Goal: Find contact information: Find contact information

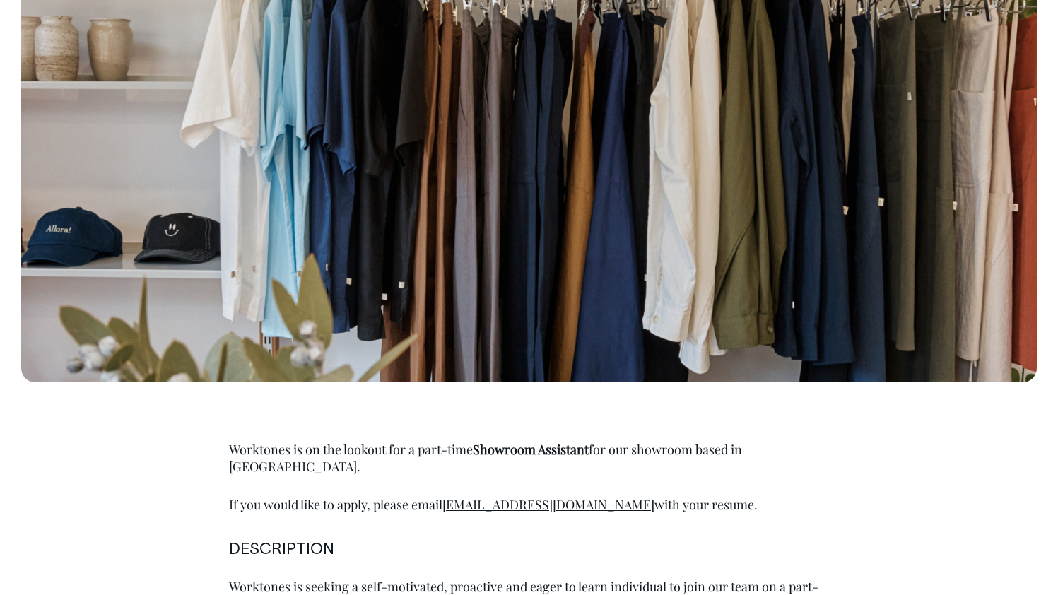
scroll to position [391, 0]
drag, startPoint x: 560, startPoint y: 489, endPoint x: 452, endPoint y: 487, distance: 108.2
click at [452, 496] on p "If you would like to apply, please email [EMAIL_ADDRESS][DOMAIN_NAME] with your…" at bounding box center [529, 504] width 601 height 17
copy link "[EMAIL_ADDRESS][DOMAIN_NAME]"
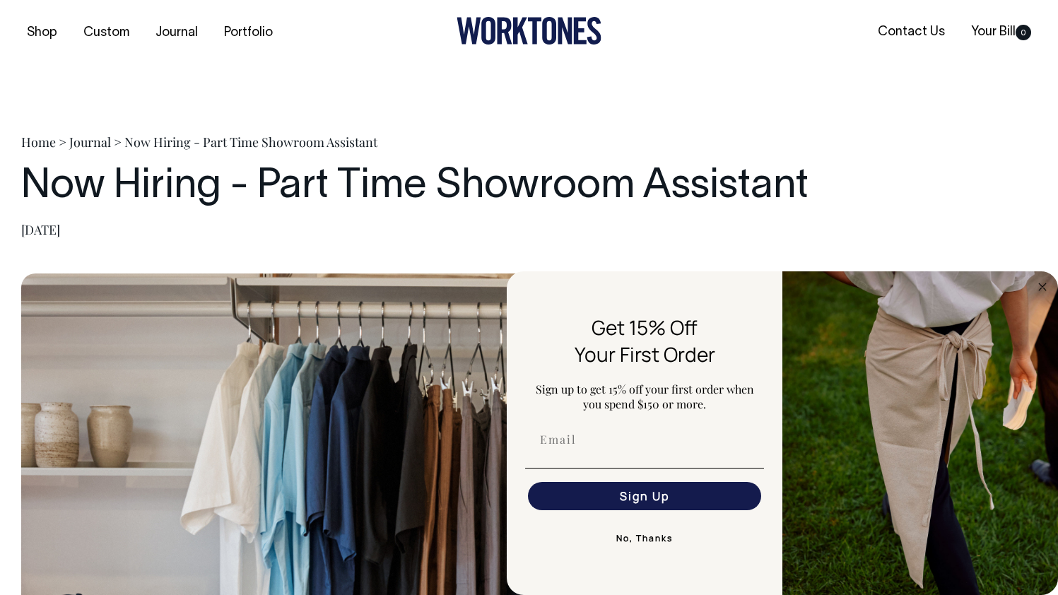
scroll to position [4, 0]
